Goal: Find specific page/section: Find specific page/section

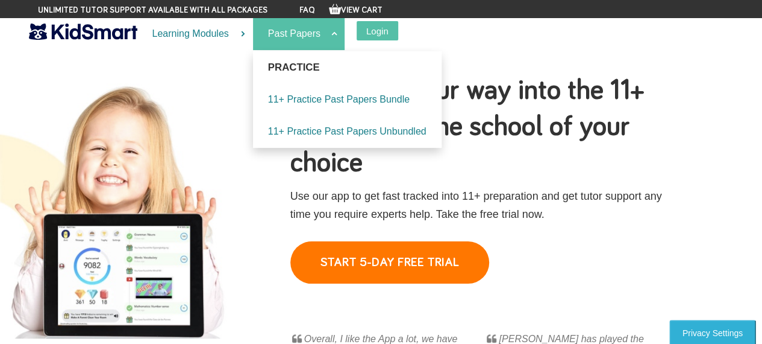
click at [307, 33] on link "Past Papers" at bounding box center [299, 34] width 92 height 32
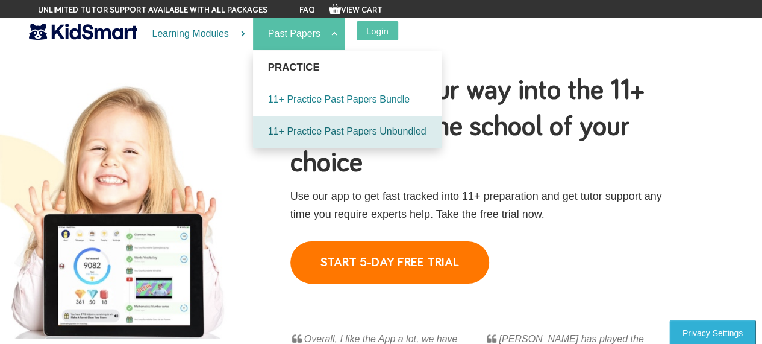
click at [312, 130] on link "11+ Practice Past Papers Unbundled" at bounding box center [347, 132] width 189 height 32
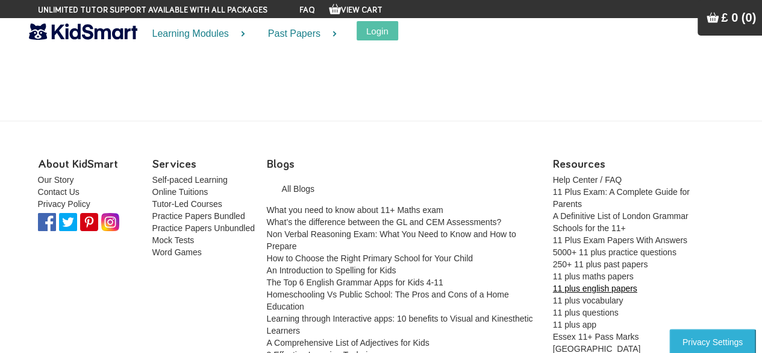
click at [601, 288] on link "11 plus english papers" at bounding box center [595, 288] width 84 height 10
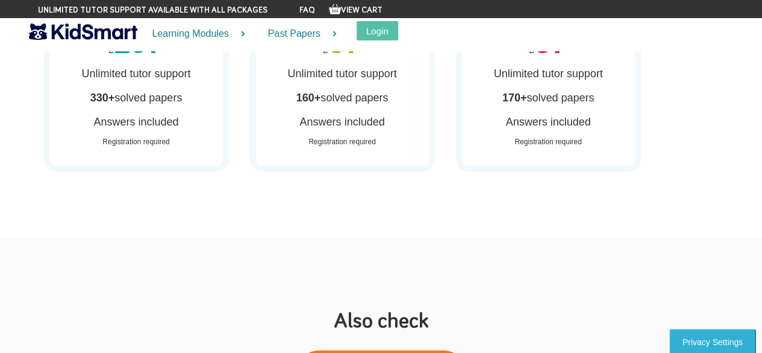
scroll to position [965, 0]
